Goal: Information Seeking & Learning: Learn about a topic

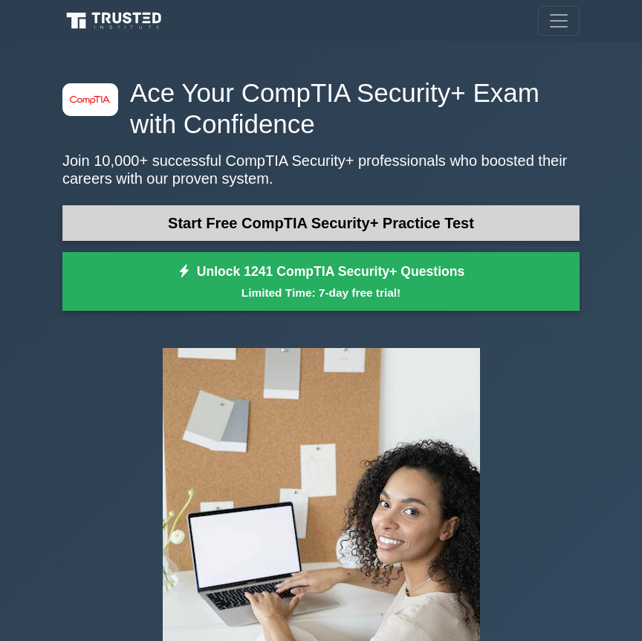
click at [406, 232] on link "Start Free CompTIA Security+ Practice Test" at bounding box center [320, 223] width 517 height 36
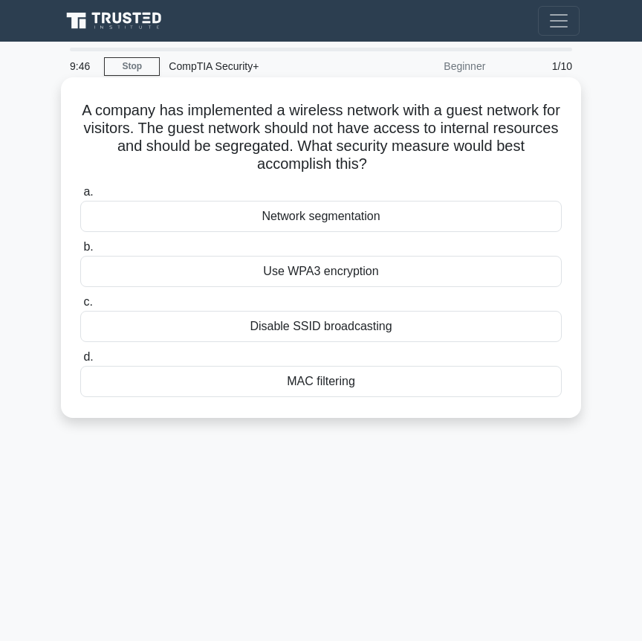
click at [408, 223] on div "Network segmentation" at bounding box center [321, 216] width 482 height 31
click at [80, 197] on input "a. Network segmentation" at bounding box center [80, 192] width 0 height 10
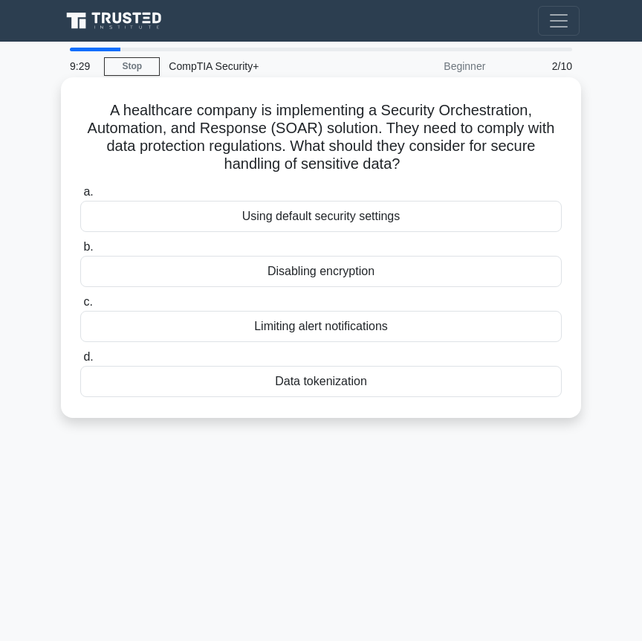
click at [370, 378] on div "Data tokenization" at bounding box center [321, 381] width 482 height 31
click at [80, 362] on input "d. Data tokenization" at bounding box center [80, 357] width 0 height 10
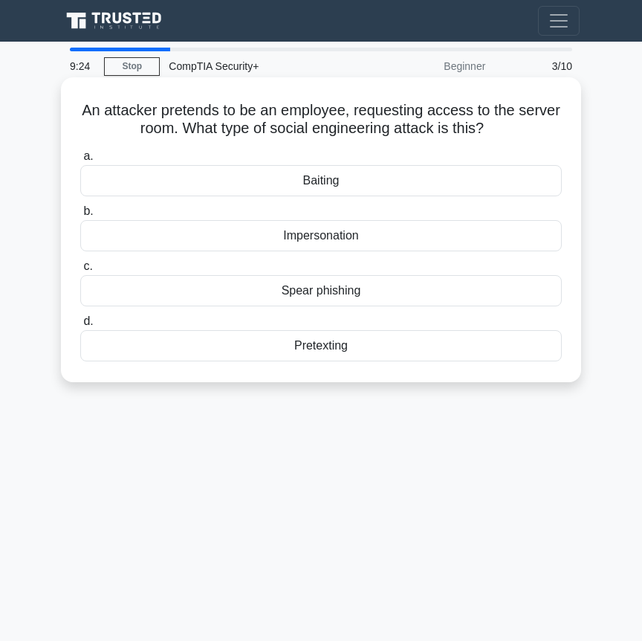
click at [375, 237] on div "Impersonation" at bounding box center [321, 235] width 482 height 31
click at [80, 216] on input "b. Impersonation" at bounding box center [80, 212] width 0 height 10
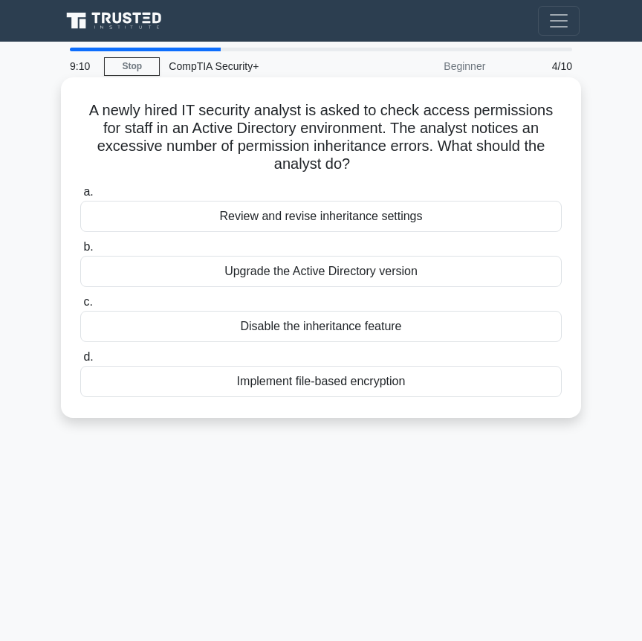
click at [389, 202] on div "Review and revise inheritance settings" at bounding box center [321, 216] width 482 height 31
click at [80, 197] on input "a. Review and revise inheritance settings" at bounding box center [80, 192] width 0 height 10
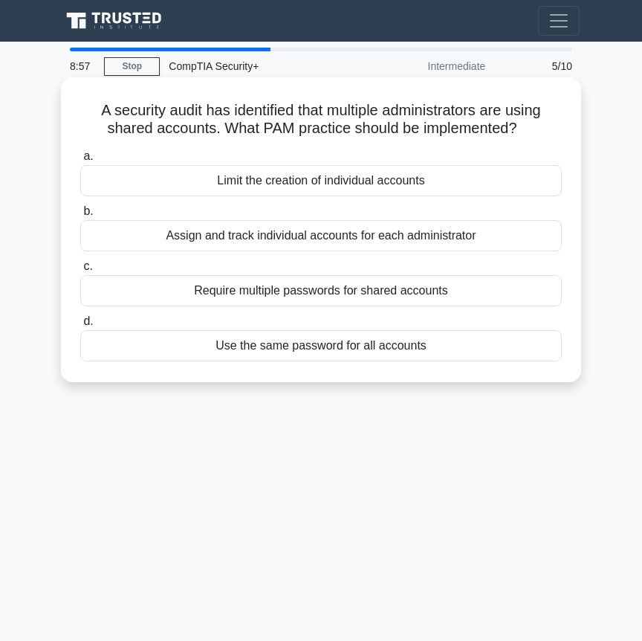
scroll to position [5, 0]
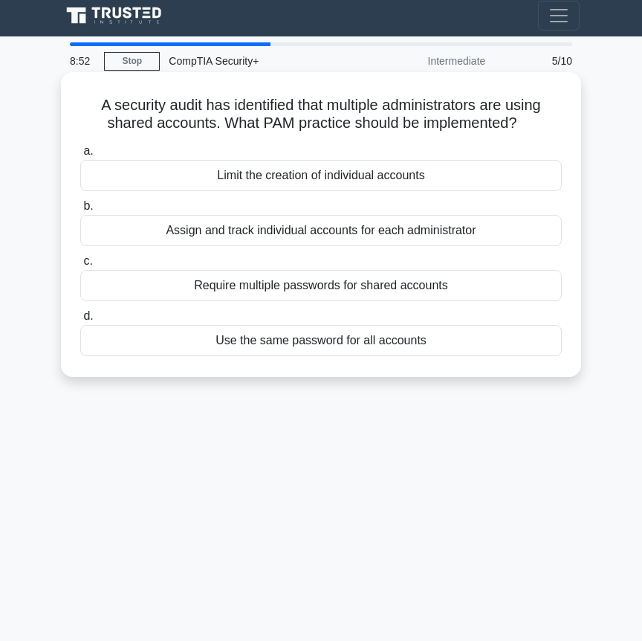
click at [401, 234] on div "Assign and track individual accounts for each administrator" at bounding box center [321, 230] width 482 height 31
click at [80, 211] on input "b. Assign and track individual accounts for each administrator" at bounding box center [80, 206] width 0 height 10
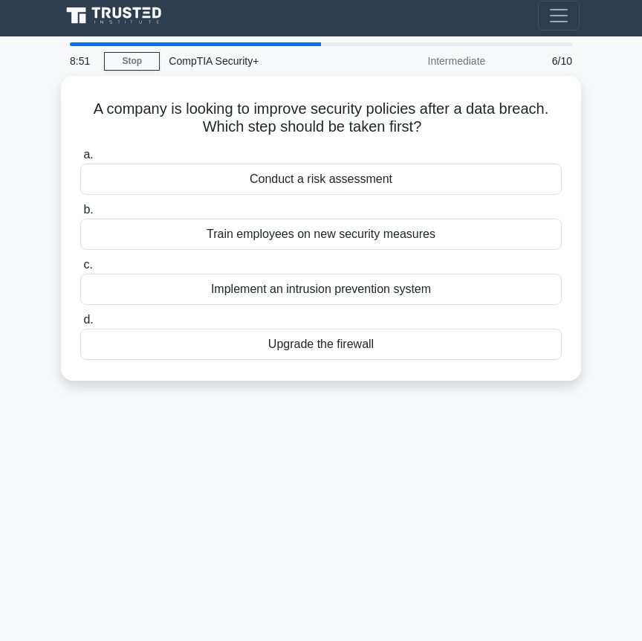
scroll to position [0, 0]
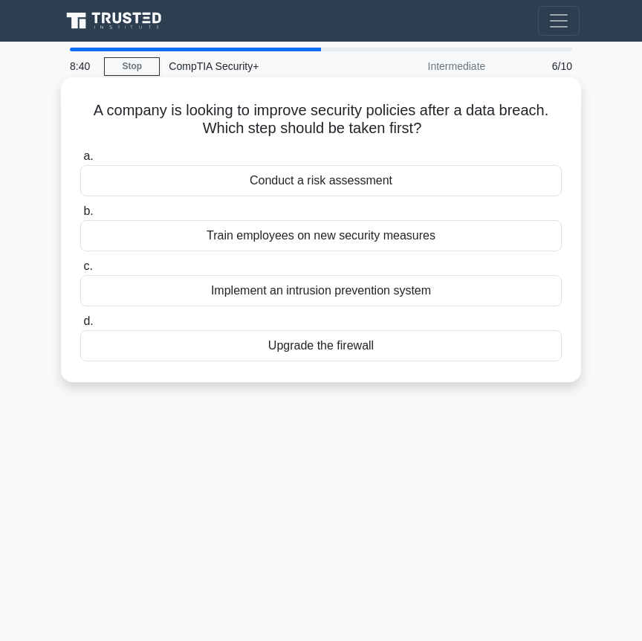
click at [380, 185] on div "Conduct a risk assessment" at bounding box center [321, 180] width 482 height 31
click at [80, 161] on input "a. Conduct a risk assessment" at bounding box center [80, 157] width 0 height 10
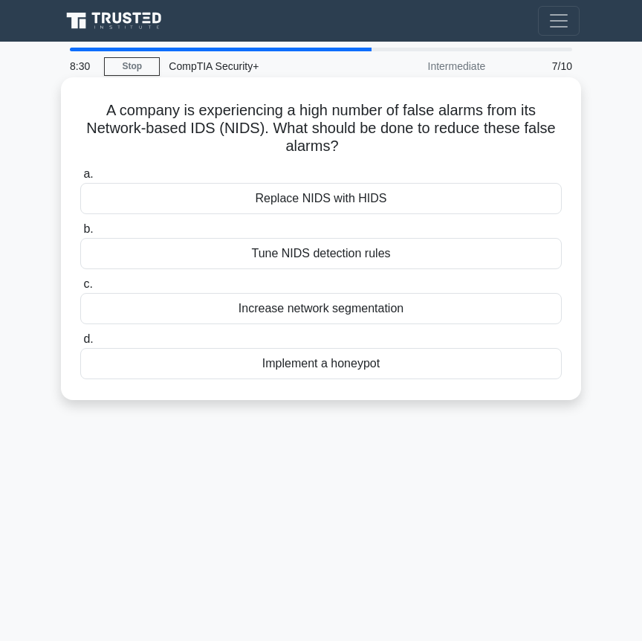
click at [383, 242] on div "Tune NIDS detection rules" at bounding box center [321, 253] width 482 height 31
click at [80, 234] on input "b. Tune NIDS detection rules" at bounding box center [80, 229] width 0 height 10
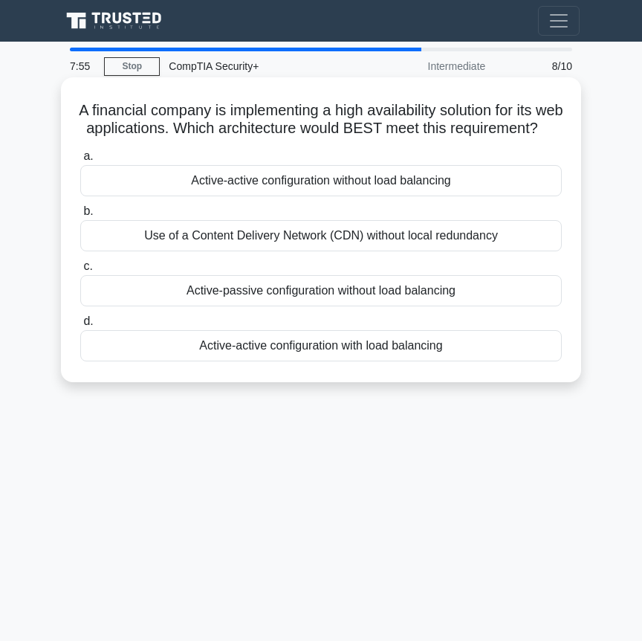
click at [384, 360] on div "Active-active configuration with load balancing" at bounding box center [321, 345] width 482 height 31
click at [80, 326] on input "d. Active-active configuration with load balancing" at bounding box center [80, 322] width 0 height 10
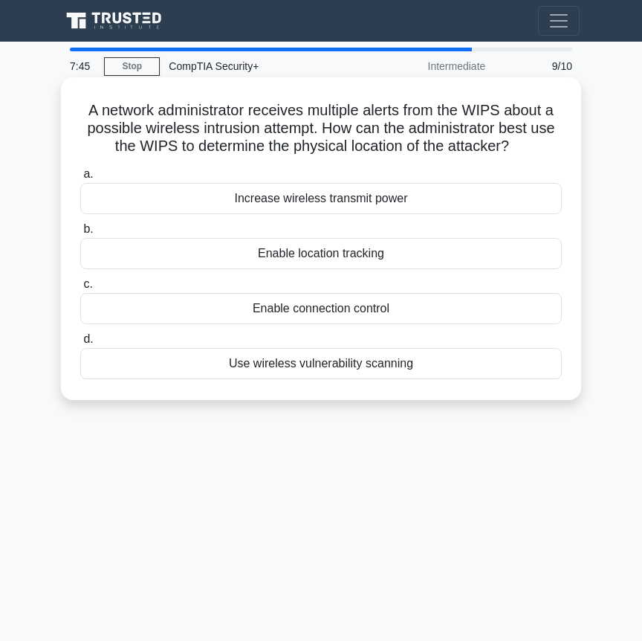
click at [381, 253] on div "Enable location tracking" at bounding box center [321, 253] width 482 height 31
click at [80, 234] on input "b. Enable location tracking" at bounding box center [80, 229] width 0 height 10
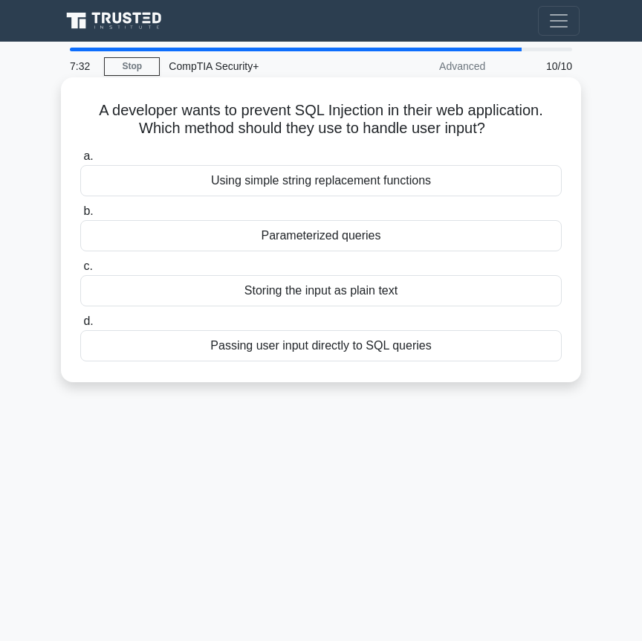
click at [351, 237] on div "Parameterized queries" at bounding box center [321, 235] width 482 height 31
click at [80, 216] on input "b. Parameterized queries" at bounding box center [80, 212] width 0 height 10
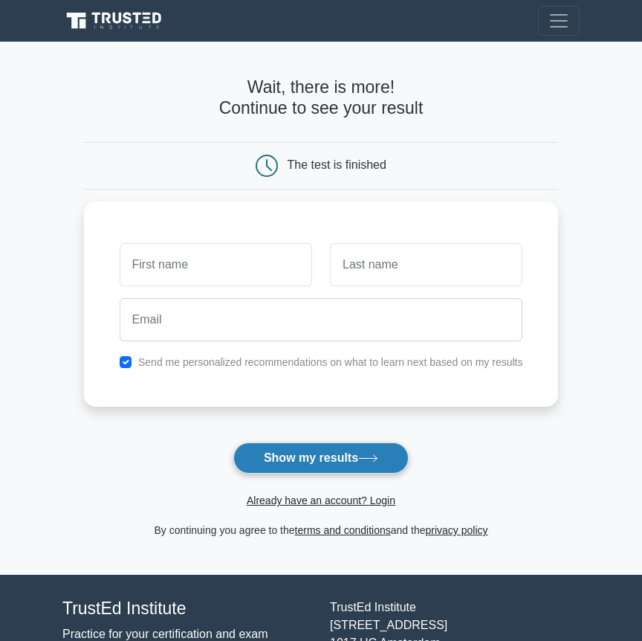
click at [368, 466] on button "Show my results" at bounding box center [320, 457] width 175 height 31
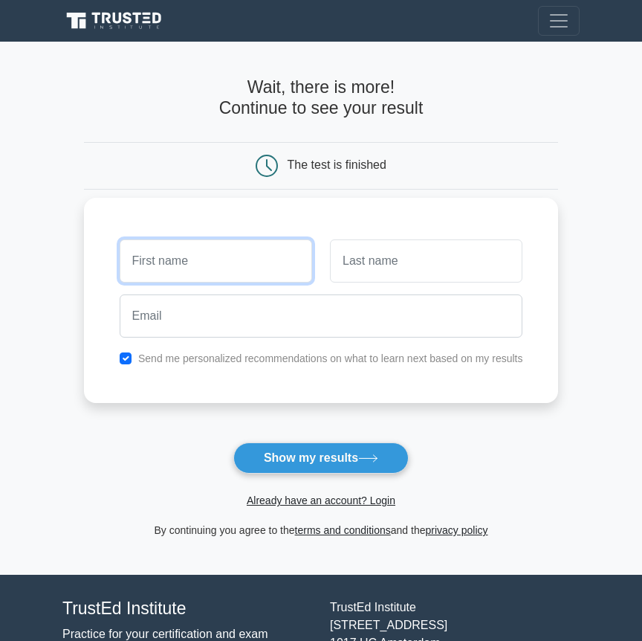
click at [259, 264] on input "text" at bounding box center [216, 260] width 192 height 43
type input "Jeremy"
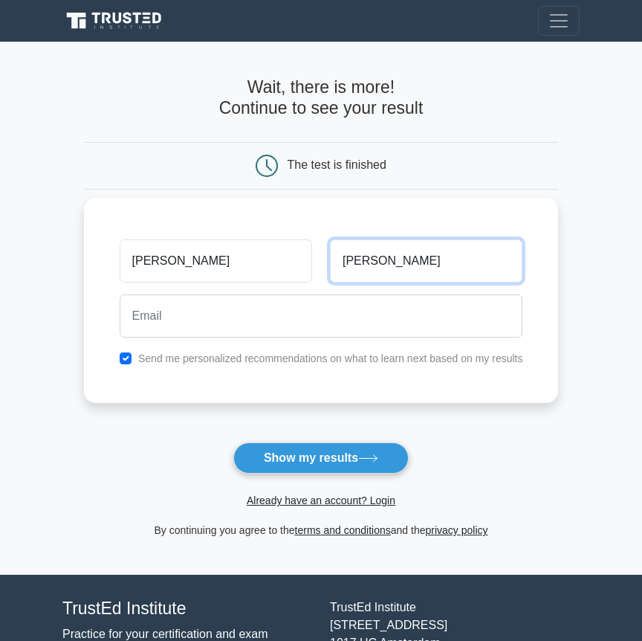
type input "Ayllon"
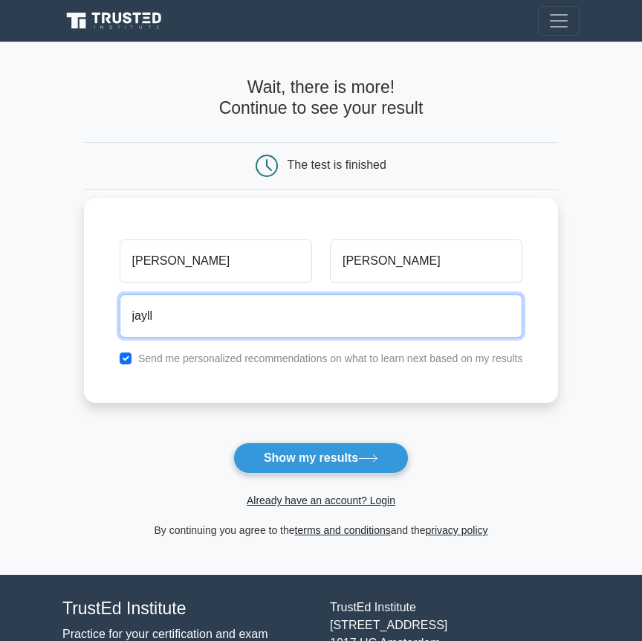
type input "jayllon2506@gmail.com"
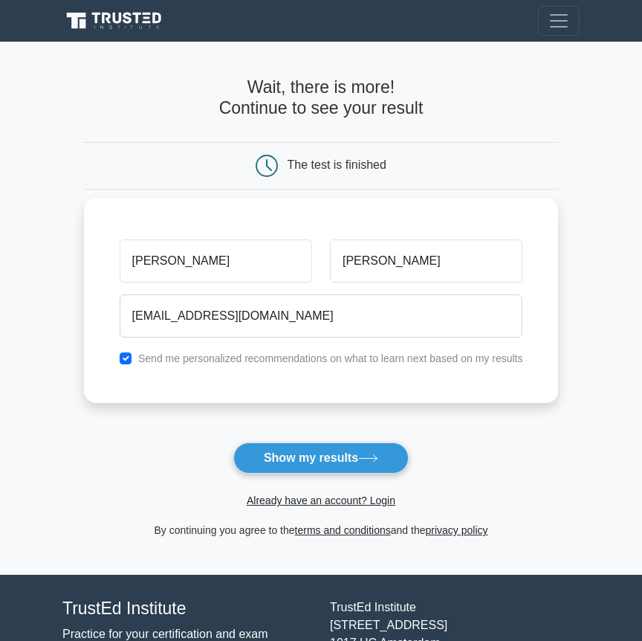
click at [218, 359] on label "Send me personalized recommendations on what to learn next based on my results" at bounding box center [330, 358] width 385 height 12
click at [133, 357] on div "Send me personalized recommendations on what to learn next based on my results" at bounding box center [321, 358] width 421 height 18
click at [130, 357] on input "checkbox" at bounding box center [126, 358] width 12 height 12
checkbox input "false"
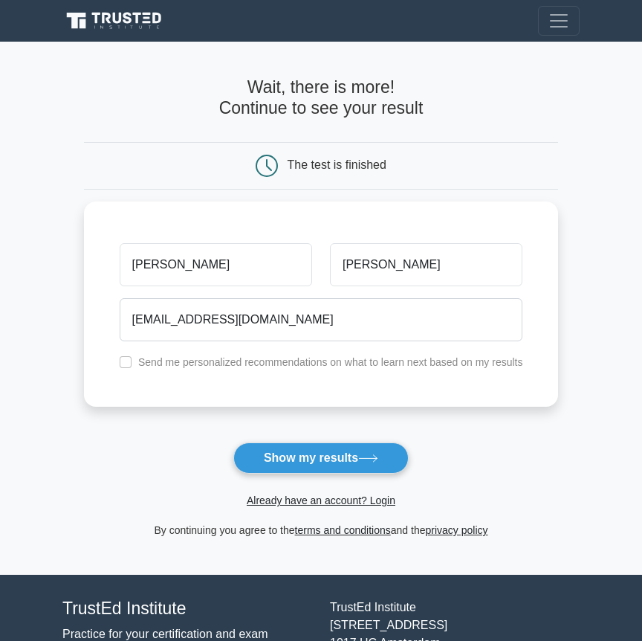
click at [327, 475] on div "Already have an account? Login" at bounding box center [321, 491] width 475 height 36
click at [336, 464] on button "Show my results" at bounding box center [320, 457] width 175 height 31
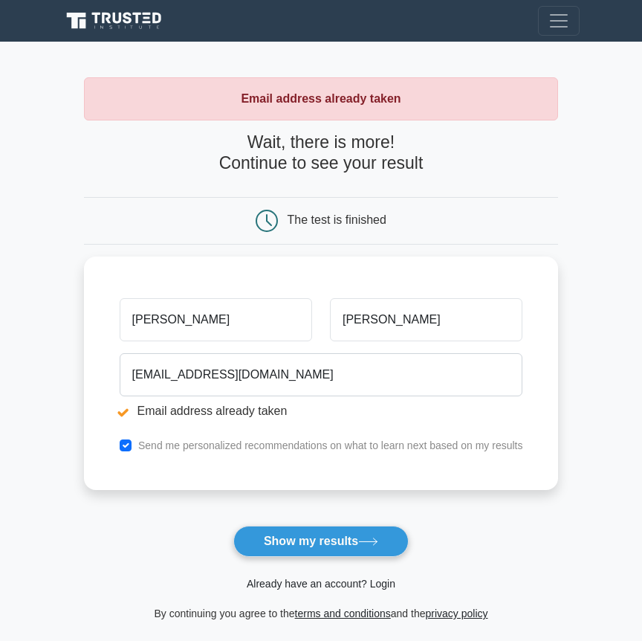
click at [371, 585] on link "Already have an account? Login" at bounding box center [321, 583] width 149 height 12
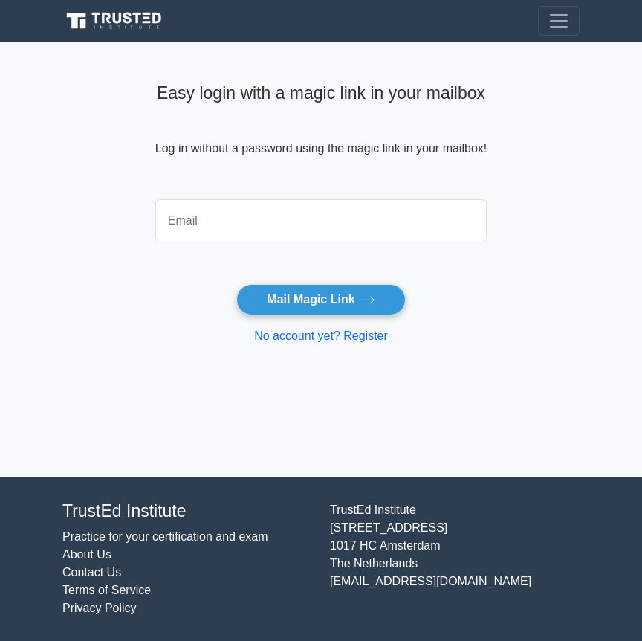
click at [388, 194] on div at bounding box center [320, 220] width 349 height 55
click at [385, 209] on input "email" at bounding box center [320, 220] width 331 height 43
type input "jayllon2506@gmail.com"
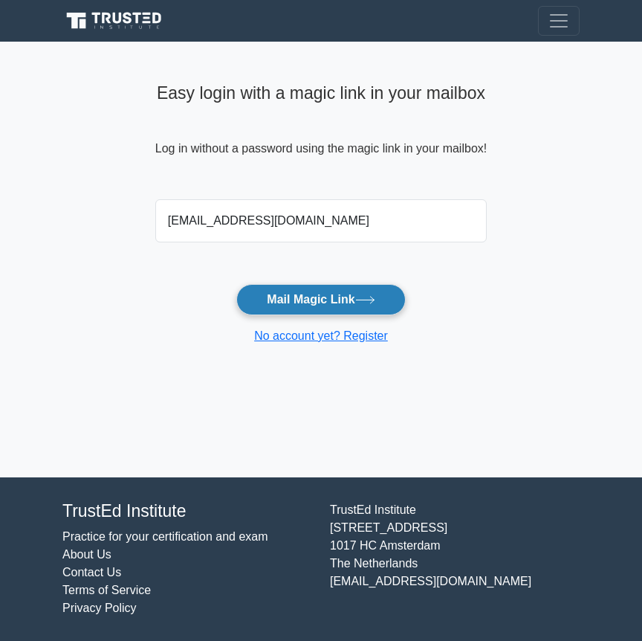
click at [334, 302] on button "Mail Magic Link" at bounding box center [320, 299] width 169 height 31
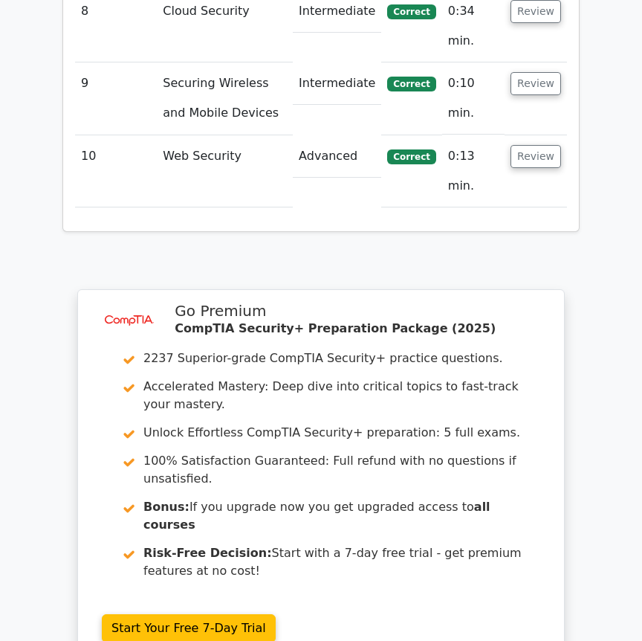
scroll to position [2354, 0]
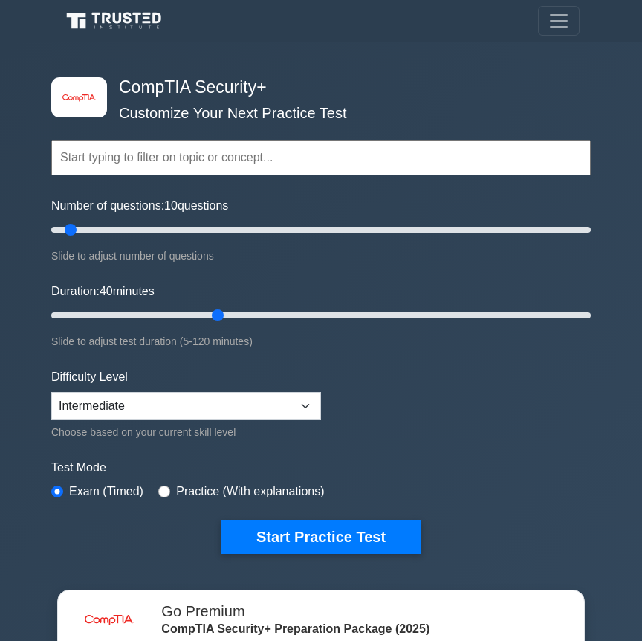
drag, startPoint x: 80, startPoint y: 316, endPoint x: 215, endPoint y: 319, distance: 136.0
type input "40"
click at [215, 319] on input "Duration: 40 minutes" at bounding box center [320, 315] width 539 height 18
drag, startPoint x: 70, startPoint y: 229, endPoint x: 123, endPoint y: 227, distance: 52.8
type input "30"
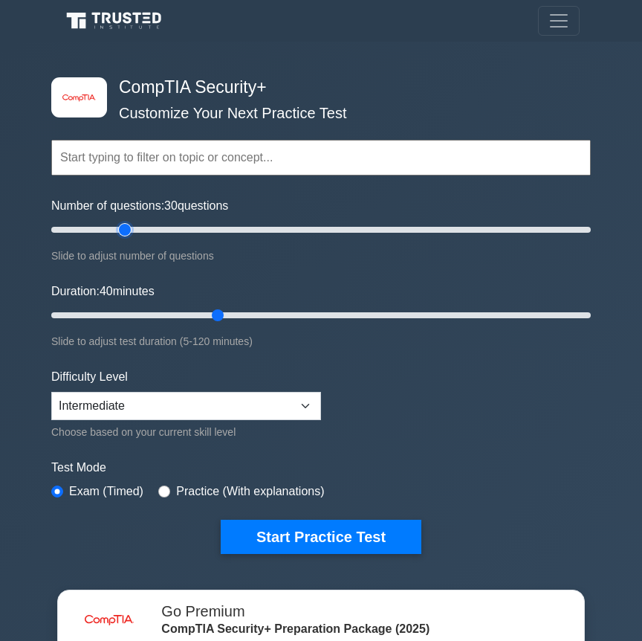
click at [123, 227] on input "Number of questions: 30 questions" at bounding box center [320, 230] width 539 height 18
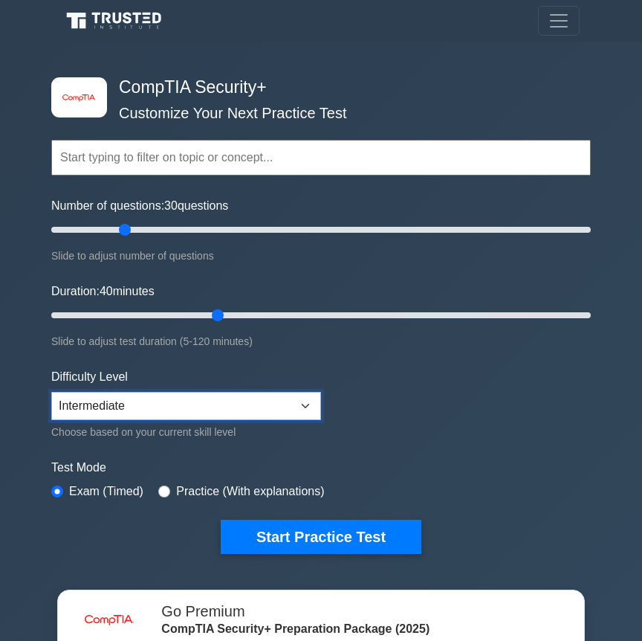
click at [219, 402] on select "Beginner Intermediate Expert" at bounding box center [186, 406] width 270 height 28
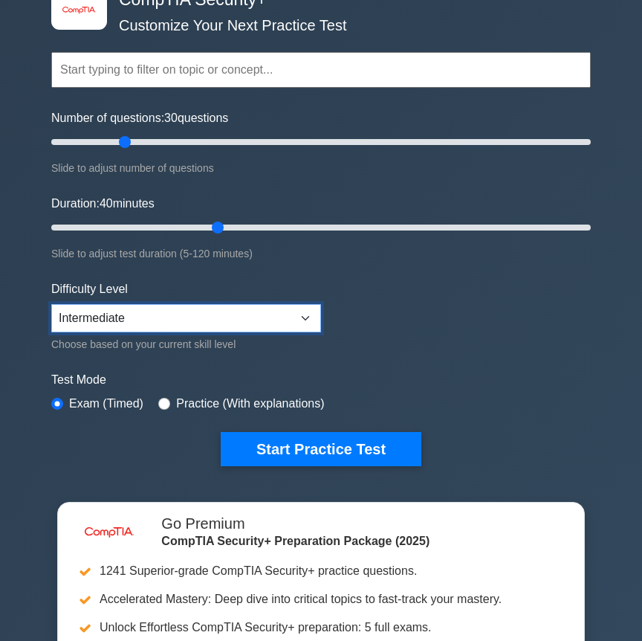
scroll to position [110, 0]
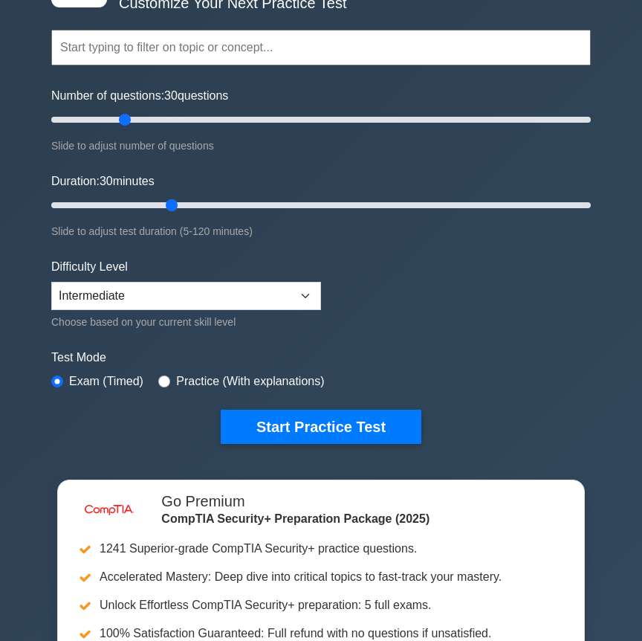
drag, startPoint x: 216, startPoint y: 204, endPoint x: 181, endPoint y: 204, distance: 35.7
type input "30"
click at [181, 204] on input "Duration: 30 minutes" at bounding box center [320, 205] width 539 height 18
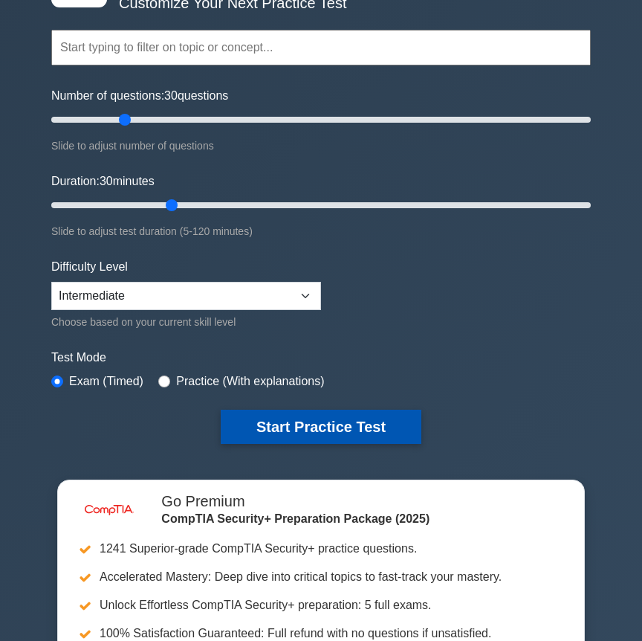
click at [379, 423] on button "Start Practice Test" at bounding box center [321, 426] width 201 height 34
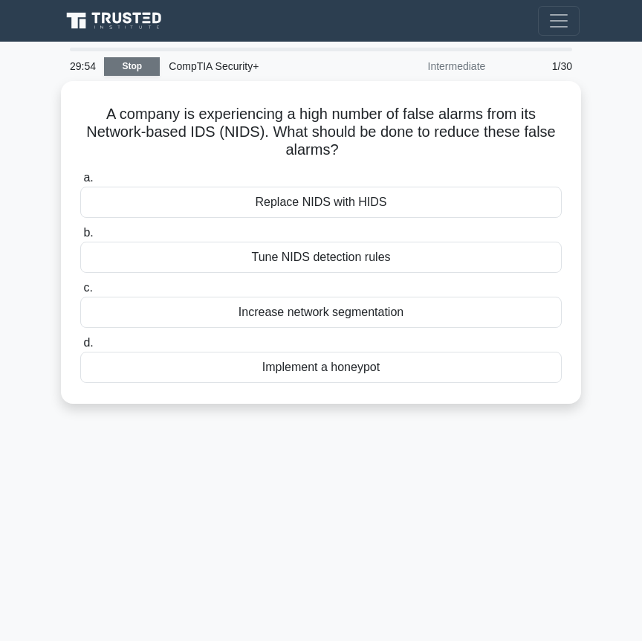
click at [129, 67] on link "Stop" at bounding box center [132, 66] width 56 height 19
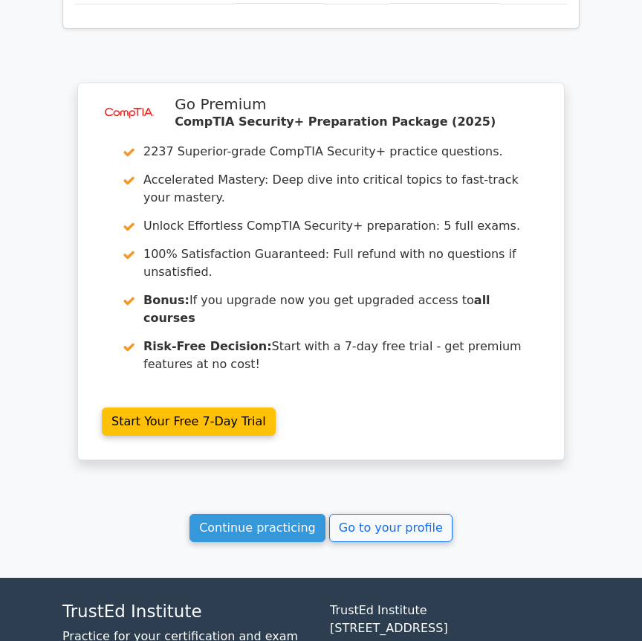
scroll to position [1158, 0]
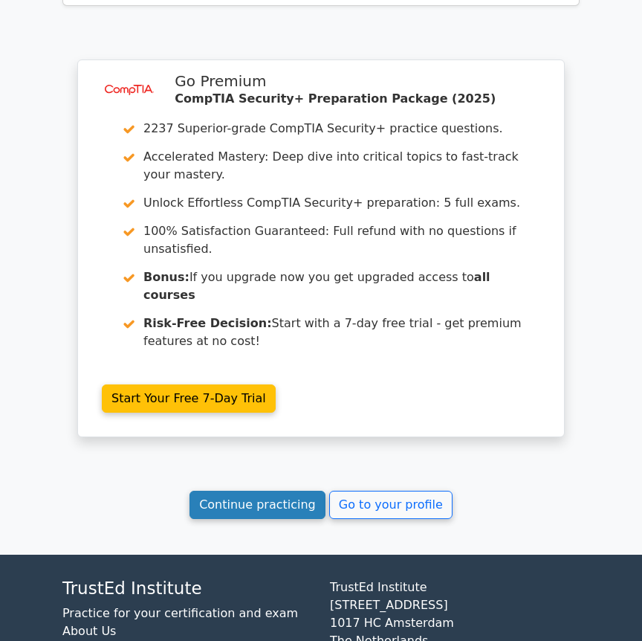
click at [276, 490] on link "Continue practicing" at bounding box center [257, 504] width 136 height 28
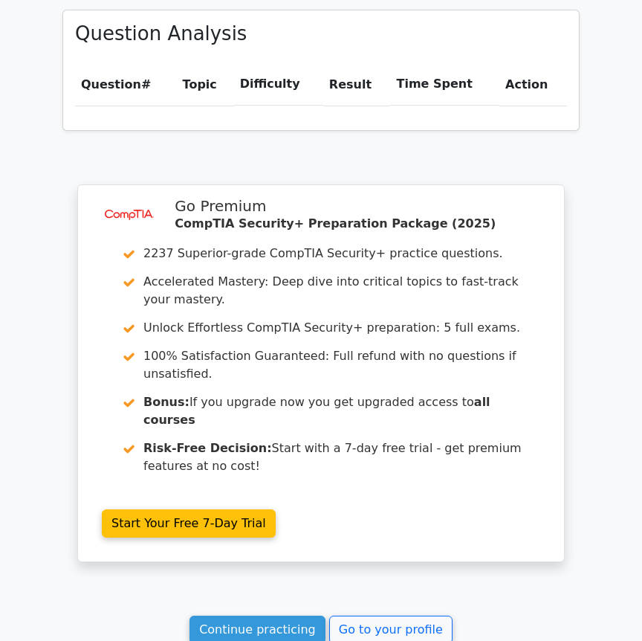
scroll to position [1158, 0]
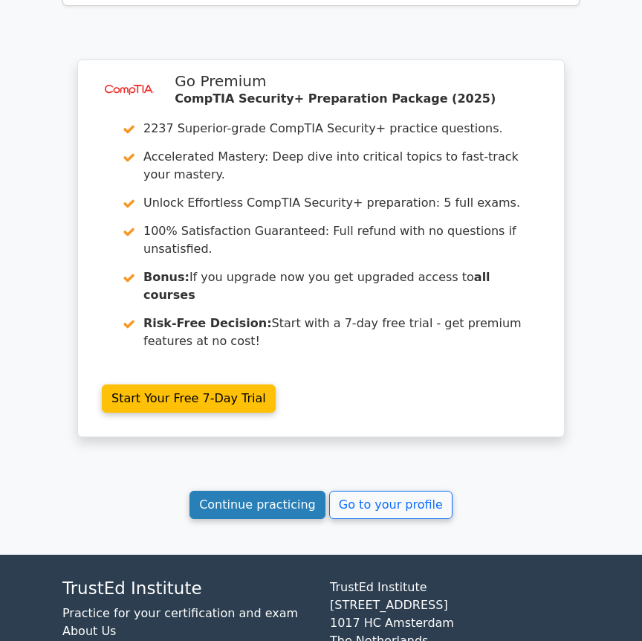
click at [270, 490] on link "Continue practicing" at bounding box center [257, 504] width 136 height 28
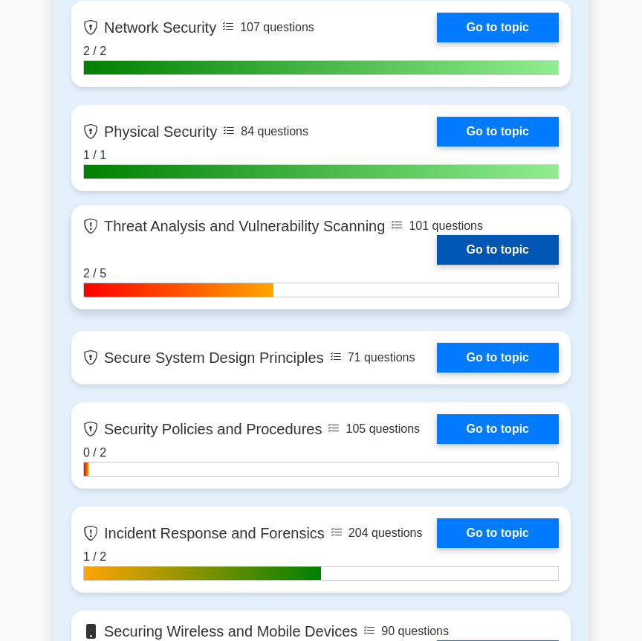
scroll to position [1367, 0]
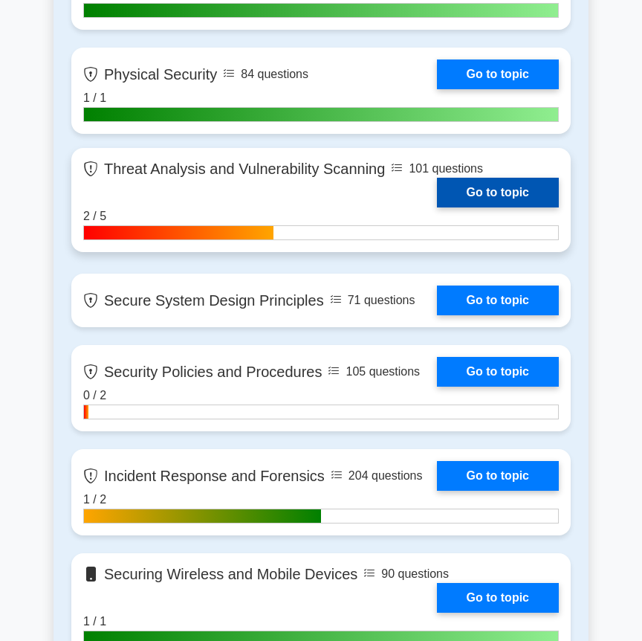
click at [478, 195] on link "Go to topic" at bounding box center [498, 193] width 122 height 30
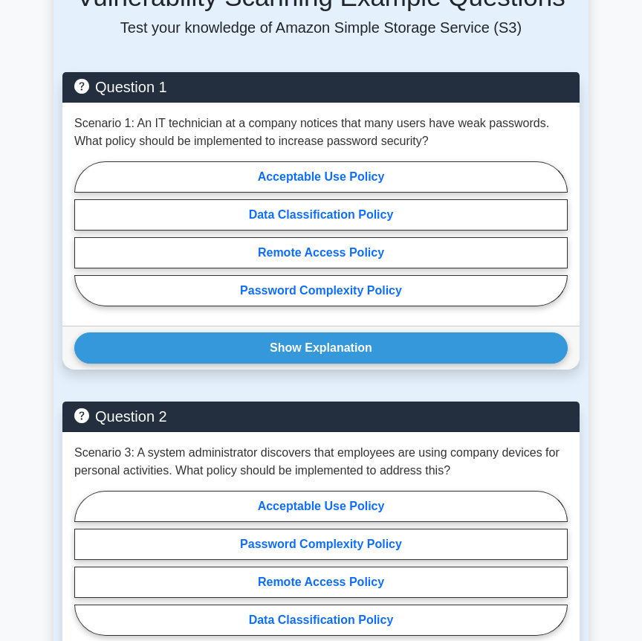
scroll to position [1106, 0]
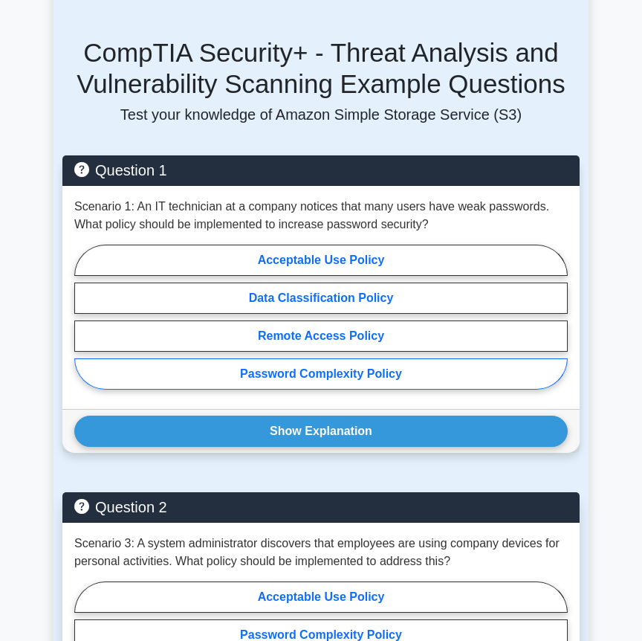
click at [366, 358] on label "Password Complexity Policy" at bounding box center [320, 373] width 493 height 31
click at [84, 325] on input "Password Complexity Policy" at bounding box center [79, 321] width 10 height 10
radio input "true"
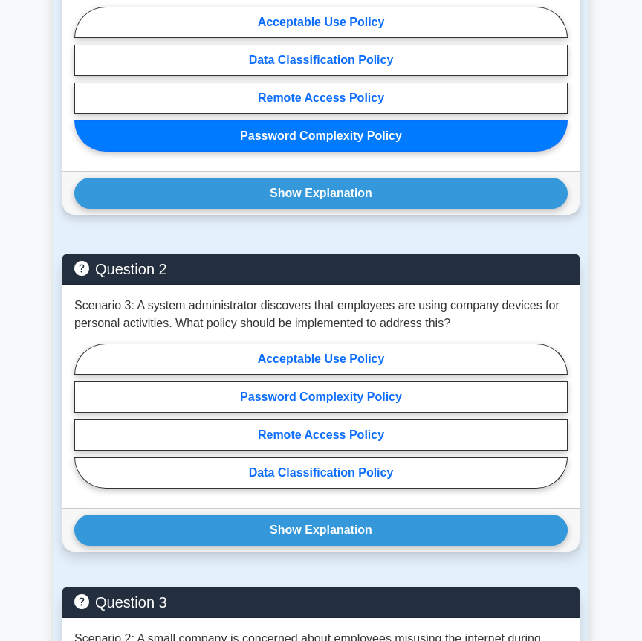
scroll to position [1417, 0]
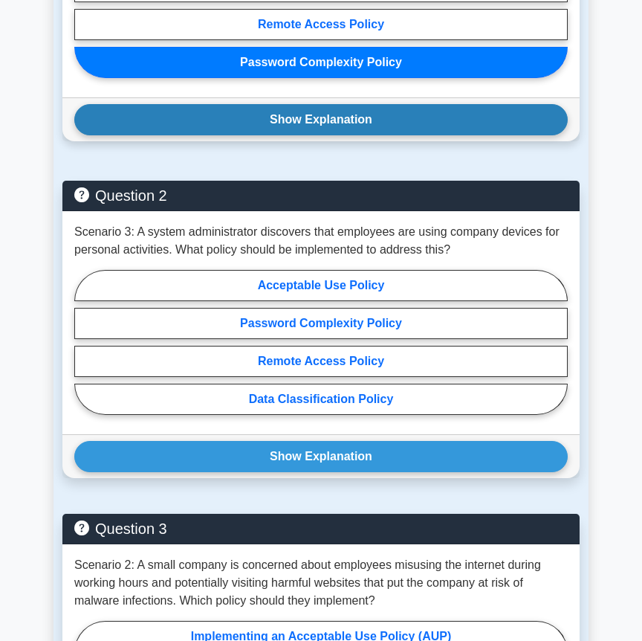
click at [366, 109] on button "Show Explanation" at bounding box center [320, 119] width 493 height 31
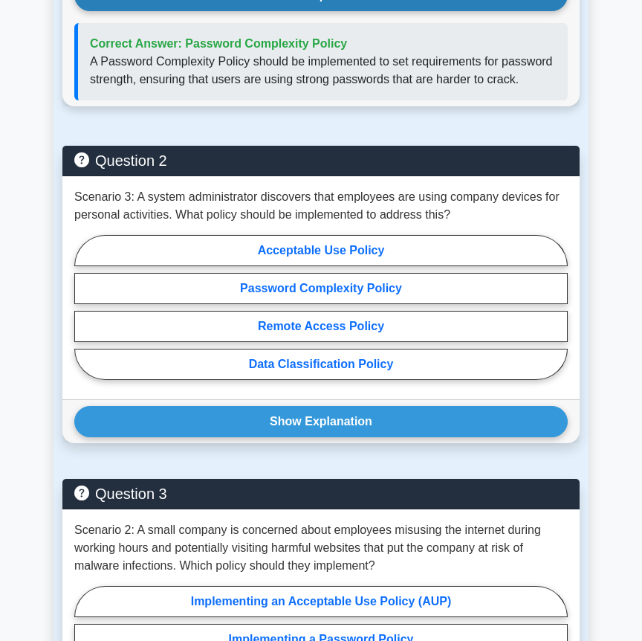
scroll to position [1551, 0]
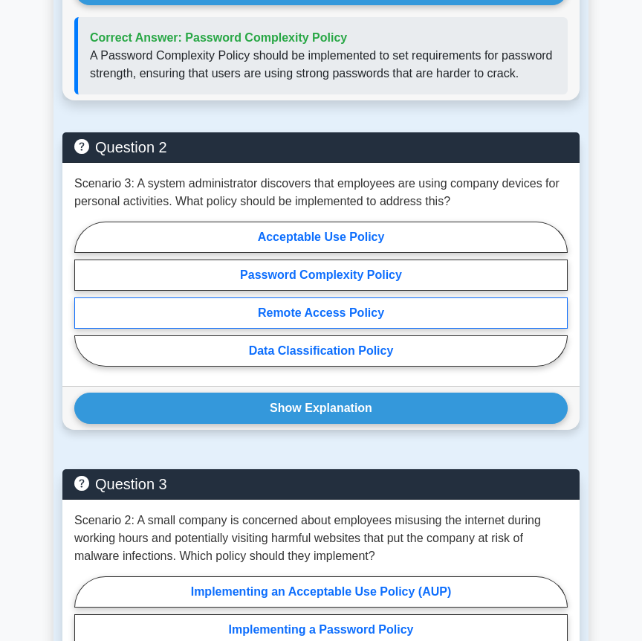
click at [364, 299] on label "Remote Access Policy" at bounding box center [320, 312] width 493 height 31
click at [84, 299] on input "Remote Access Policy" at bounding box center [79, 298] width 10 height 10
radio input "true"
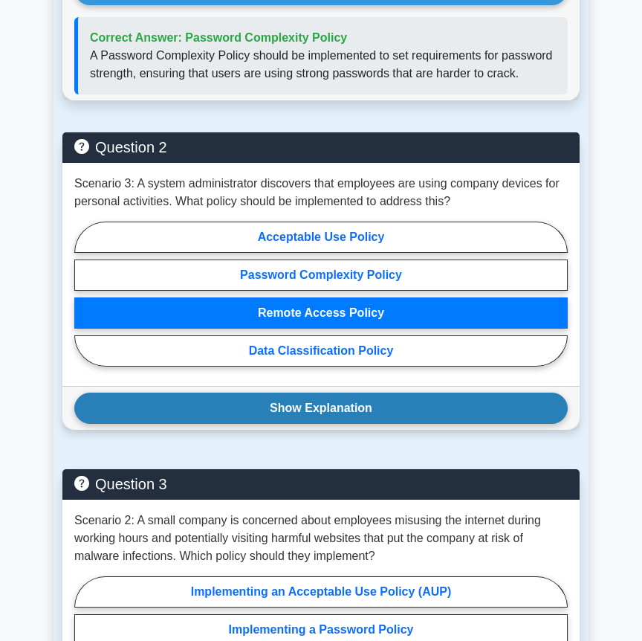
click at [377, 392] on button "Show Explanation" at bounding box center [320, 407] width 493 height 31
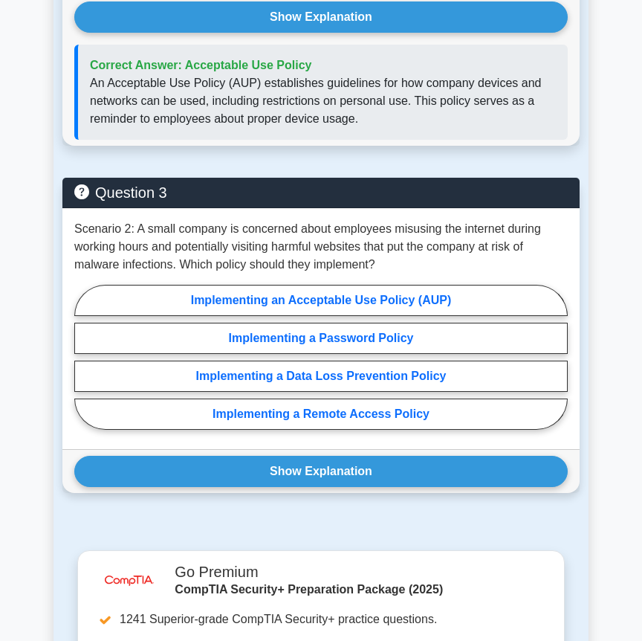
scroll to position [1953, 0]
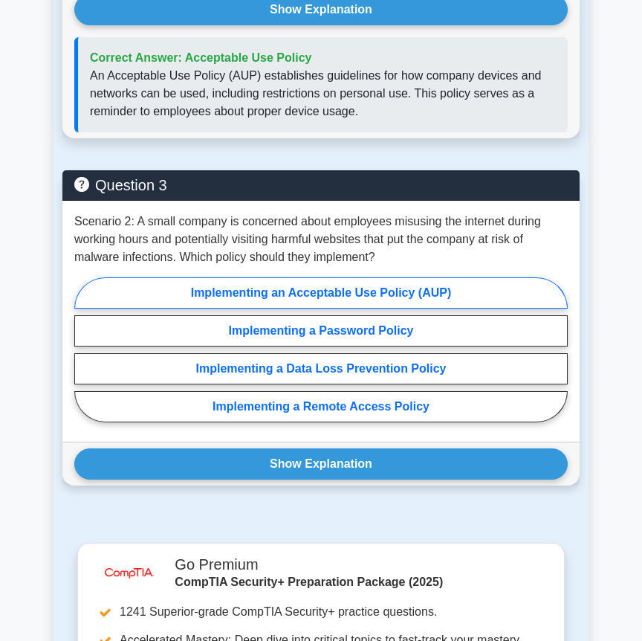
click at [355, 277] on label "Implementing an Acceptable Use Policy (AUP)" at bounding box center [320, 292] width 493 height 31
click at [84, 349] on input "Implementing an Acceptable Use Policy (AUP)" at bounding box center [79, 354] width 10 height 10
radio input "true"
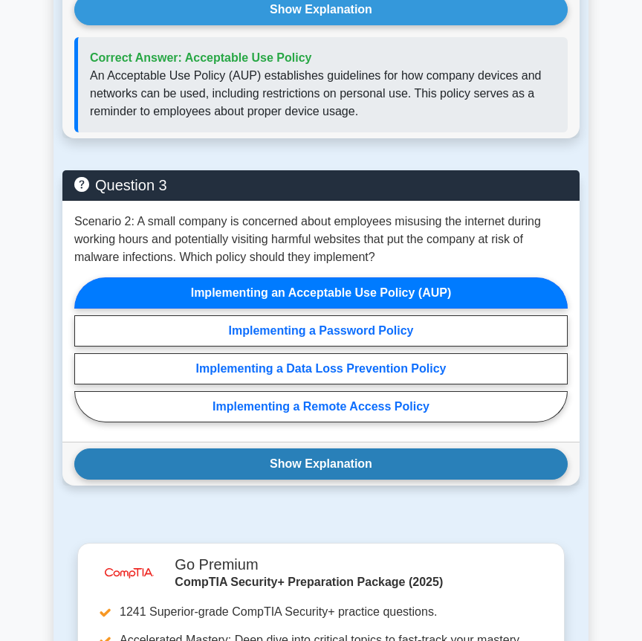
click at [377, 448] on button "Show Explanation" at bounding box center [320, 463] width 493 height 31
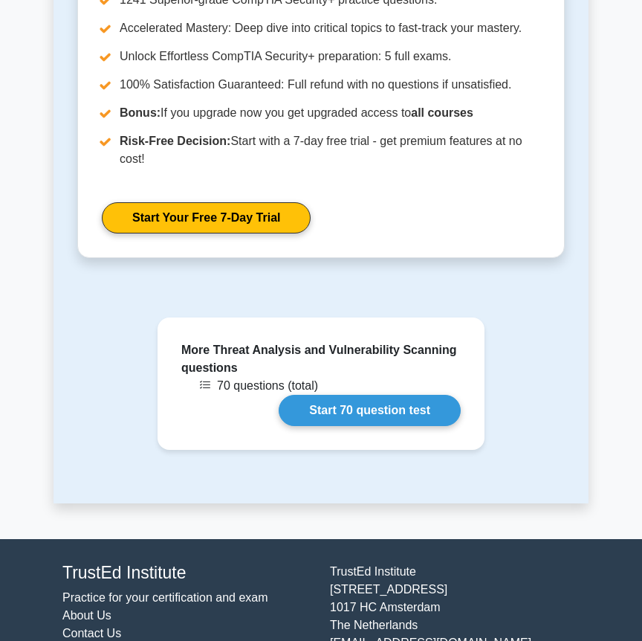
scroll to position [2694, 0]
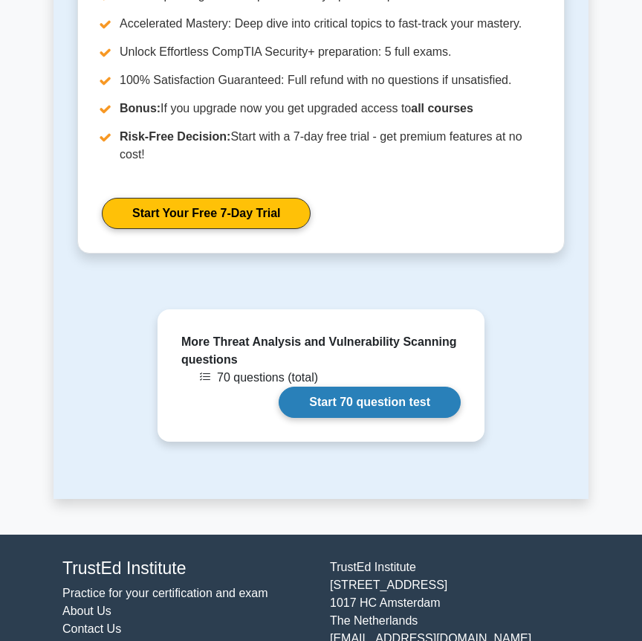
click at [289, 386] on link "Start 70 question test" at bounding box center [370, 401] width 182 height 31
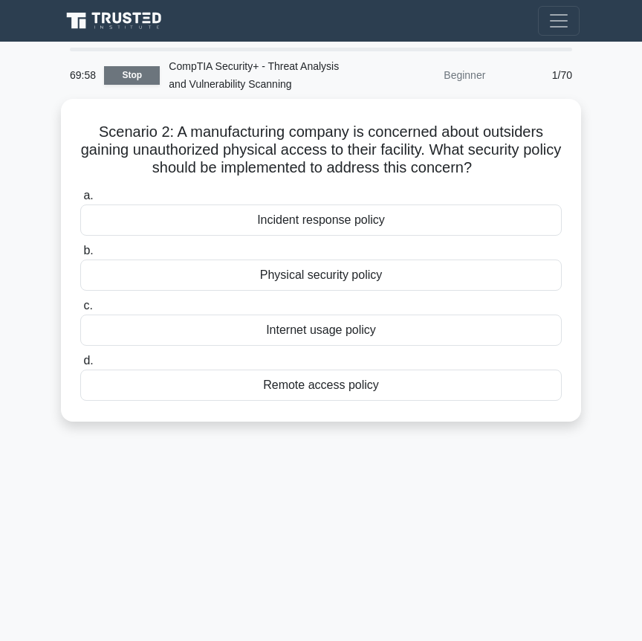
click at [142, 74] on link "Stop" at bounding box center [132, 75] width 56 height 19
